Goal: Communication & Community: Ask a question

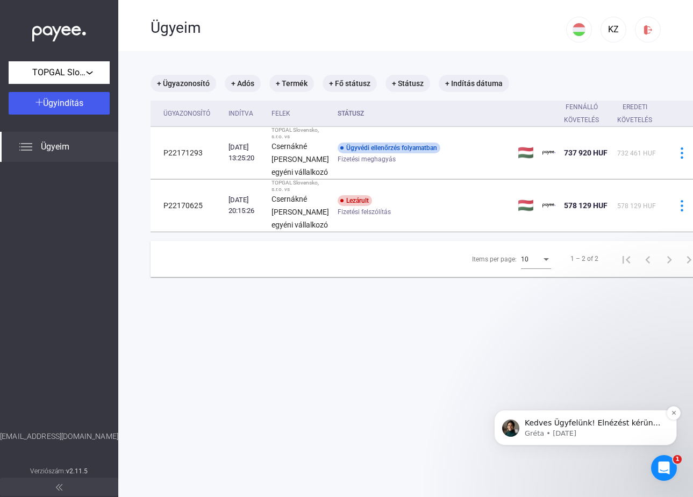
click at [609, 427] on p "Kedves Ügyfelünk! Elnézést kérünk a hosszú válaszidőért. Az ügyintézés már foly…" at bounding box center [593, 423] width 139 height 11
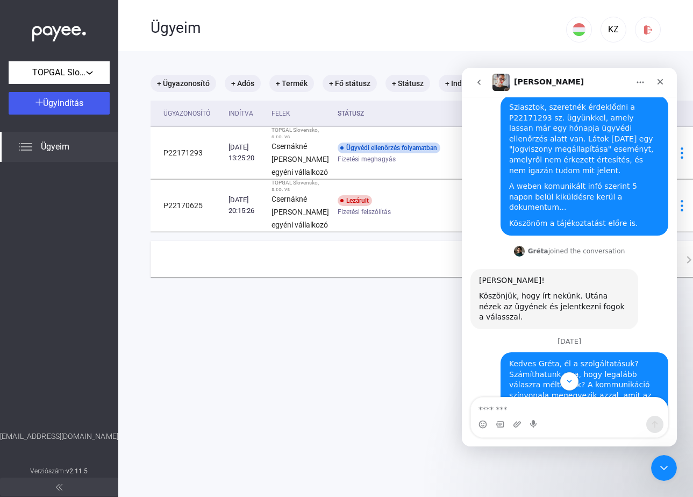
scroll to position [196, 0]
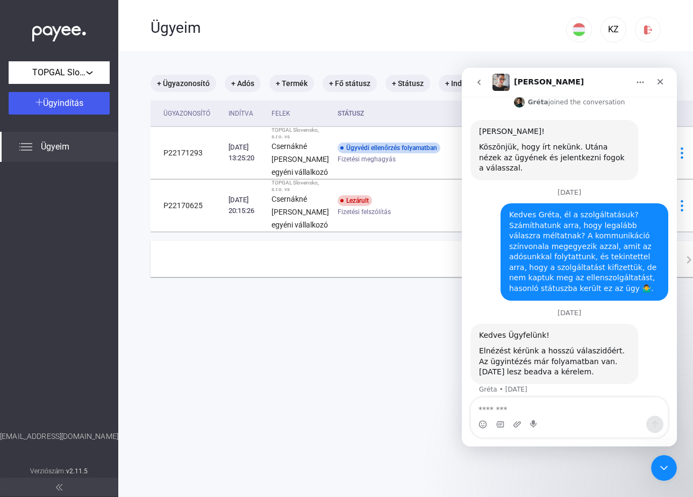
click at [563, 361] on div "Az ügyintézés már folyamatban van. [DATE] lesz beadva a kérelem." at bounding box center [554, 366] width 150 height 21
click at [544, 357] on div "Az ügyintézés már folyamatban van. [DATE] lesz beadva a kérelem." at bounding box center [554, 366] width 150 height 21
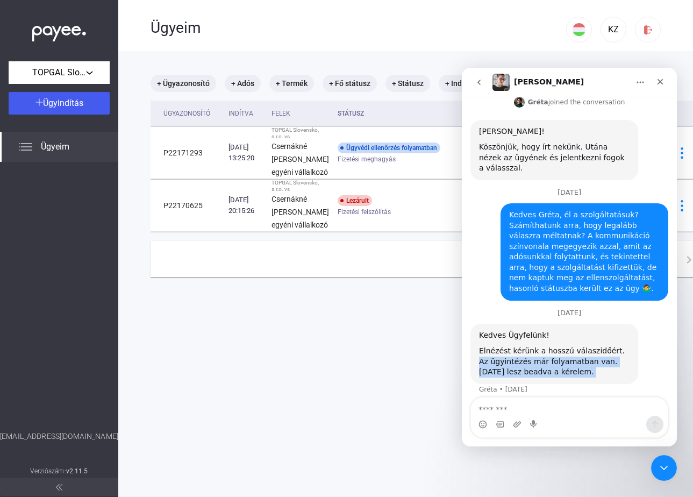
click at [544, 357] on div "Az ügyintézés már folyamatban van. [DATE] lesz beadva a kérelem." at bounding box center [554, 366] width 150 height 21
click at [555, 356] on div "Az ügyintézés már folyamatban van. [DATE] lesz beadva a kérelem." at bounding box center [554, 366] width 150 height 21
click at [536, 356] on div "Az ügyintézés már folyamatban van. [DATE] lesz beadva a kérelem." at bounding box center [554, 366] width 150 height 21
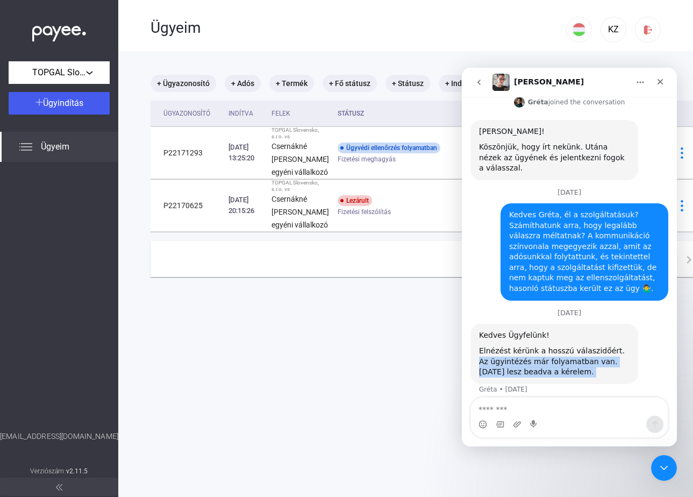
click at [480, 82] on icon "go back" at bounding box center [478, 82] width 9 height 9
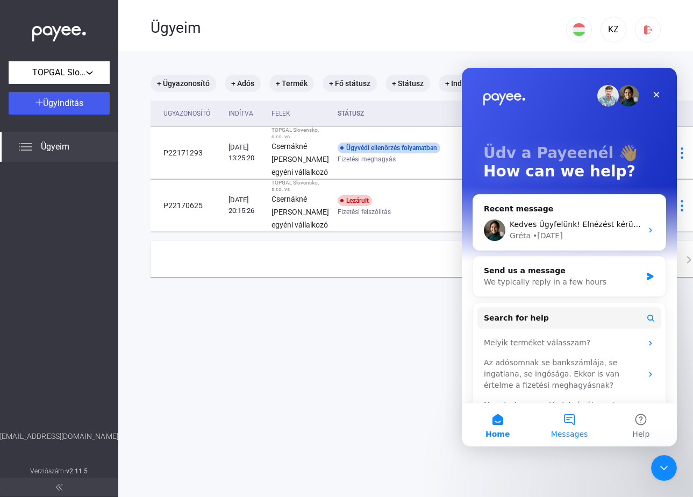
click at [571, 430] on span "Messages" at bounding box center [569, 434] width 37 height 8
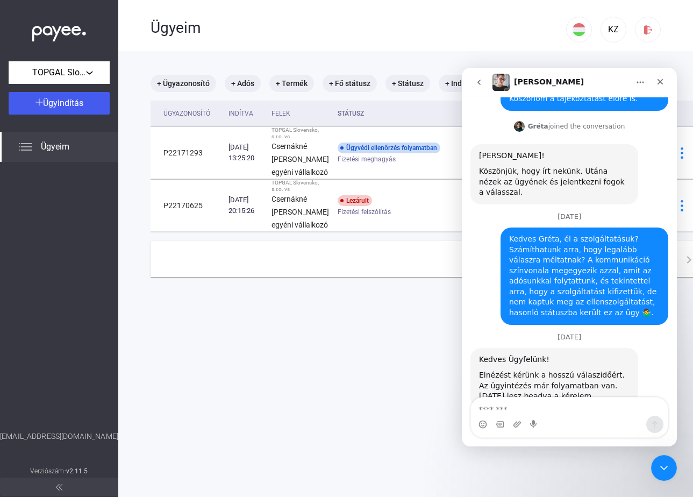
scroll to position [196, 0]
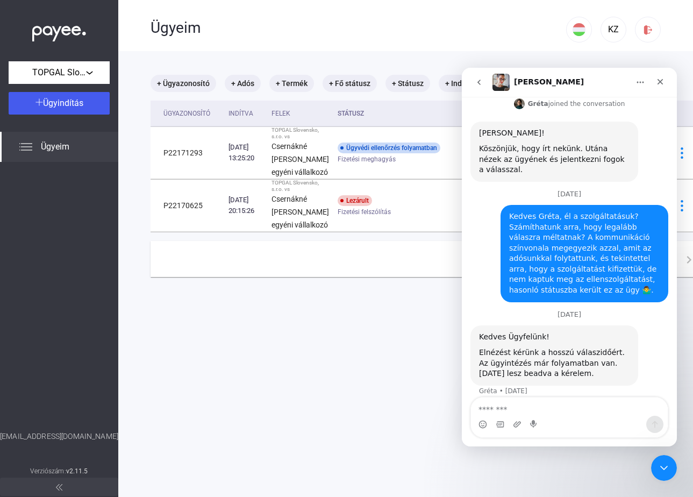
click at [502, 82] on img "Intercom messenger" at bounding box center [500, 82] width 17 height 17
click at [504, 358] on div "Az ügyintézés már folyamatban van. [DATE] lesz beadva a kérelem." at bounding box center [554, 368] width 150 height 21
click at [552, 358] on div "Az ügyintézés már folyamatban van. [DATE] lesz beadva a kérelem." at bounding box center [554, 368] width 150 height 21
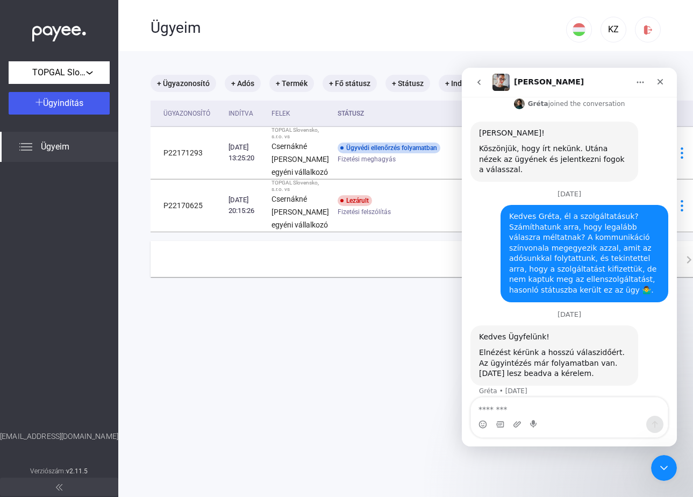
click at [549, 358] on div "Az ügyintézés már folyamatban van. [DATE] lesz beadva a kérelem." at bounding box center [554, 368] width 150 height 21
click at [548, 347] on div "Elnézést kérünk a hosszú válaszidőért." at bounding box center [554, 352] width 150 height 11
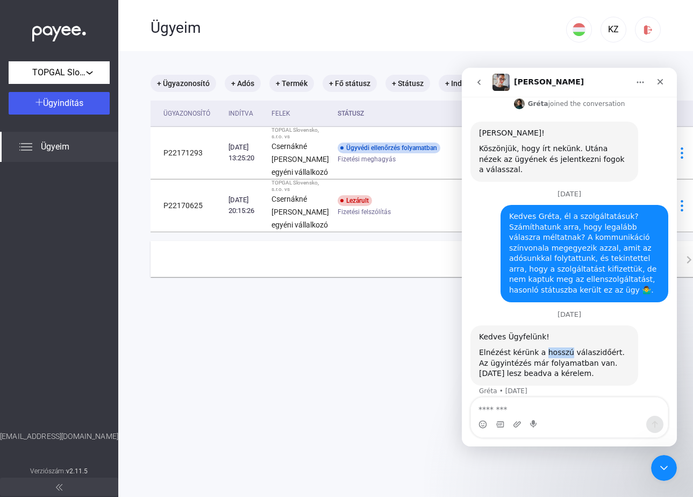
click at [548, 347] on div "Elnézést kérünk a hosszú válaszidőért." at bounding box center [554, 352] width 150 height 11
click at [528, 342] on div "Gréta says…" at bounding box center [554, 344] width 150 height 5
click at [549, 360] on div "Az ügyintézés már folyamatban van. [DATE] lesz beadva a kérelem." at bounding box center [554, 368] width 150 height 21
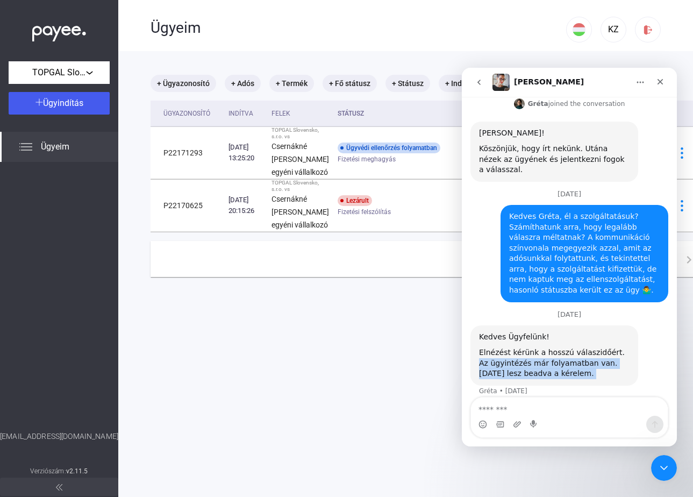
click at [549, 360] on div "Az ügyintézés már folyamatban van. [DATE] lesz beadva a kérelem." at bounding box center [554, 368] width 150 height 21
click at [522, 363] on div "Az ügyintézés már folyamatban van. [DATE] lesz beadva a kérelem." at bounding box center [554, 368] width 150 height 21
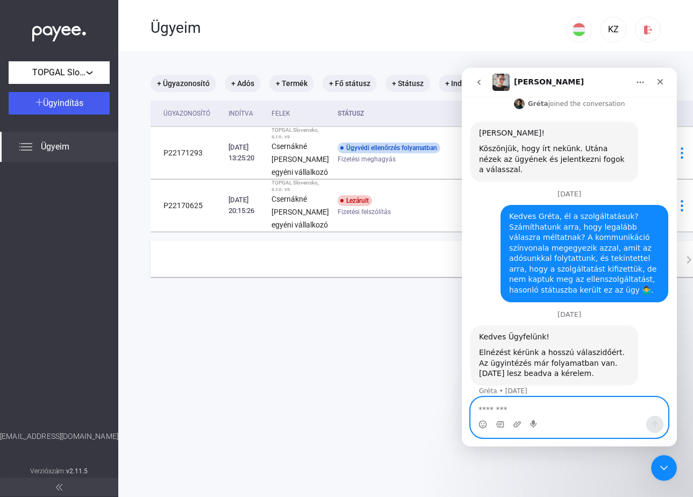
click at [497, 409] on textarea "Message…" at bounding box center [569, 406] width 197 height 18
type textarea "*"
click at [537, 411] on textarea "*********" at bounding box center [569, 406] width 197 height 18
type textarea "**********"
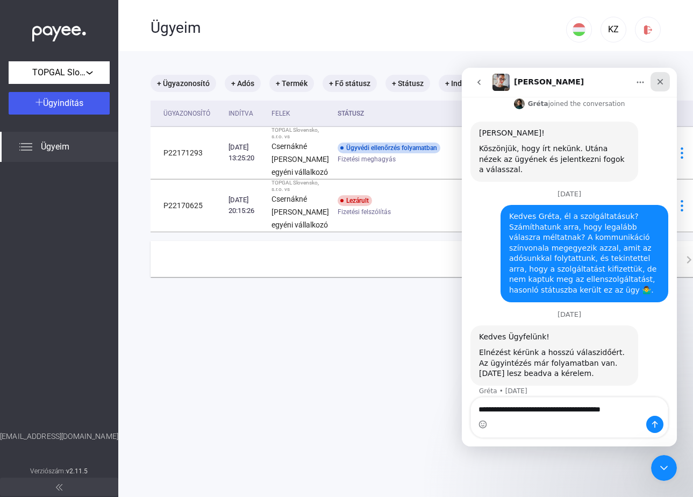
click at [661, 81] on icon "Close" at bounding box center [660, 82] width 6 height 6
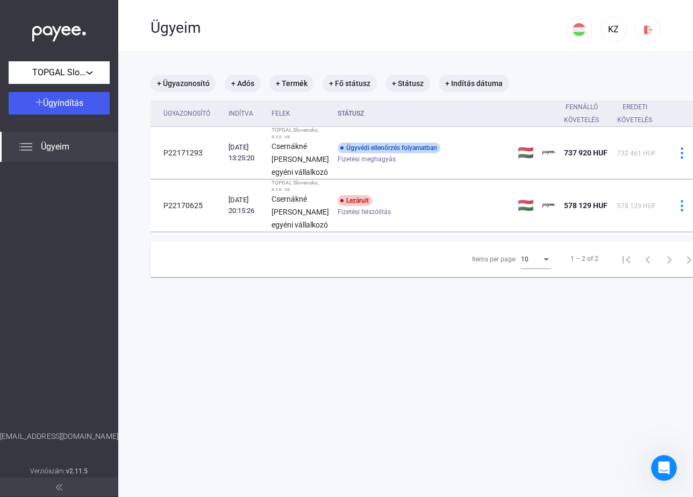
click at [43, 236] on div at bounding box center [59, 296] width 118 height 269
